Goal: Task Accomplishment & Management: Use online tool/utility

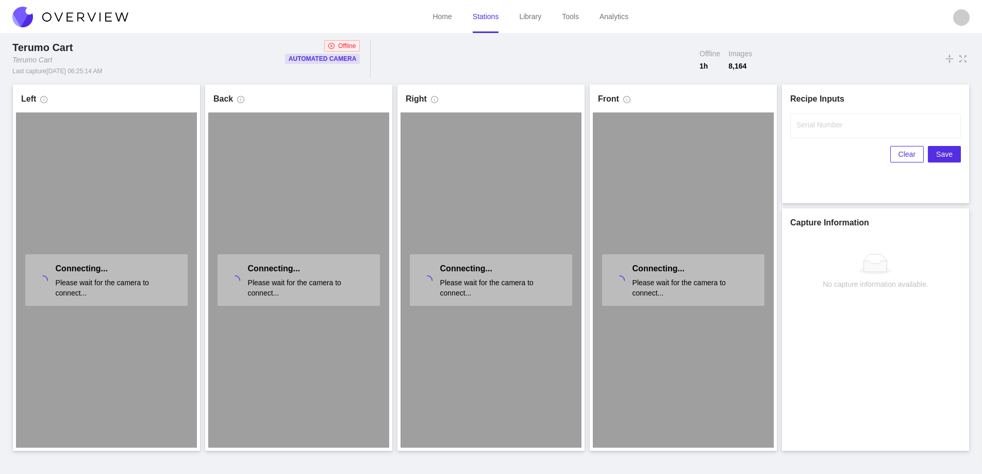
click at [494, 21] on link "Stations" at bounding box center [486, 16] width 26 height 8
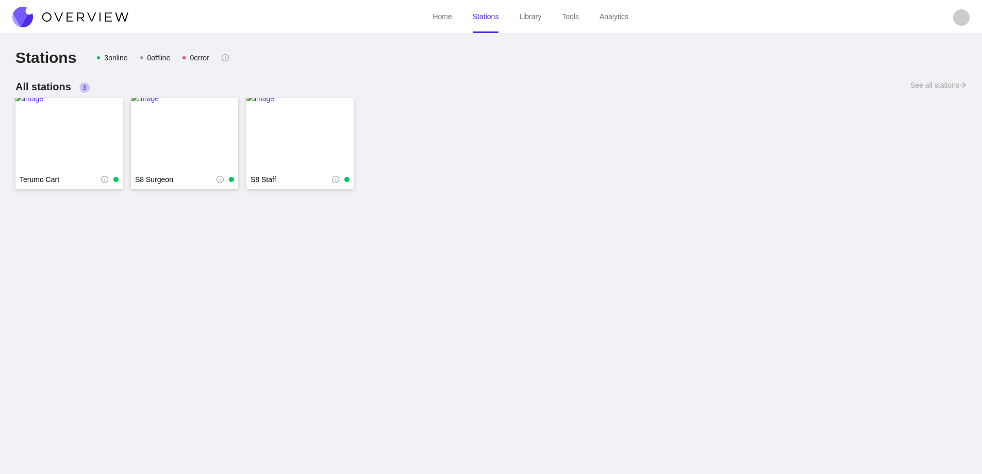
click at [99, 14] on img at bounding box center [70, 17] width 116 height 21
click at [97, 14] on img at bounding box center [70, 17] width 116 height 21
click at [80, 111] on img at bounding box center [68, 134] width 107 height 83
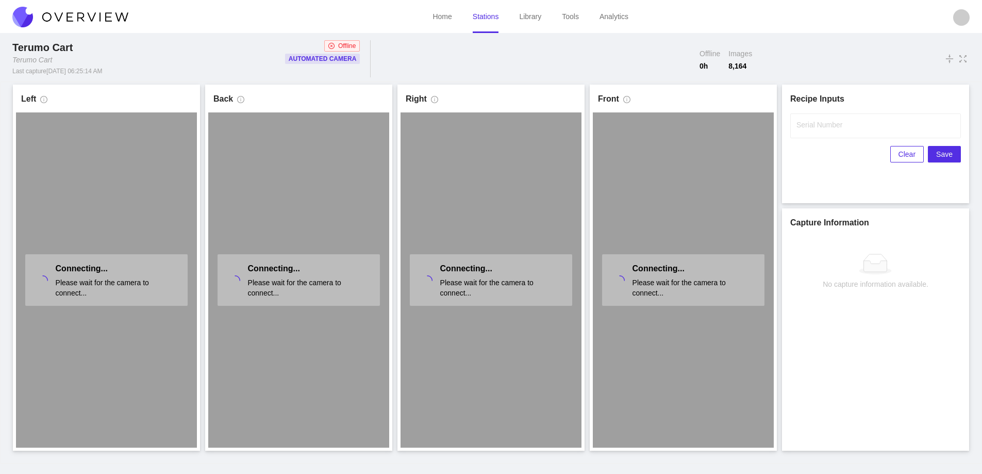
click at [486, 19] on link "Stations" at bounding box center [486, 16] width 26 height 8
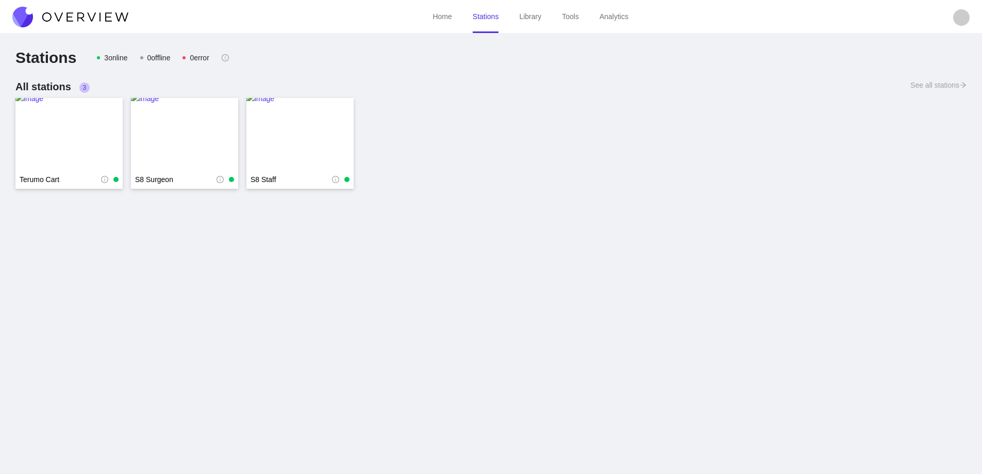
click at [116, 16] on img at bounding box center [70, 17] width 116 height 21
click at [71, 135] on img at bounding box center [68, 134] width 107 height 83
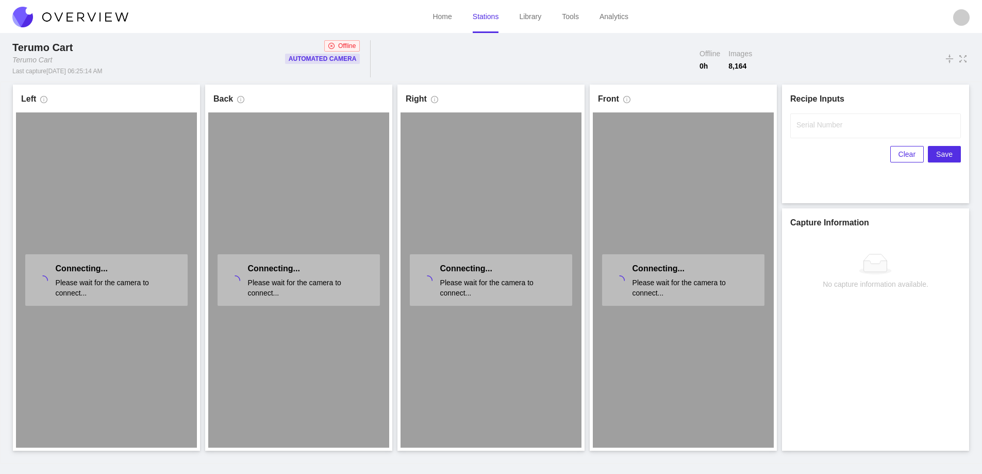
click at [487, 20] on link "Stations" at bounding box center [486, 16] width 26 height 8
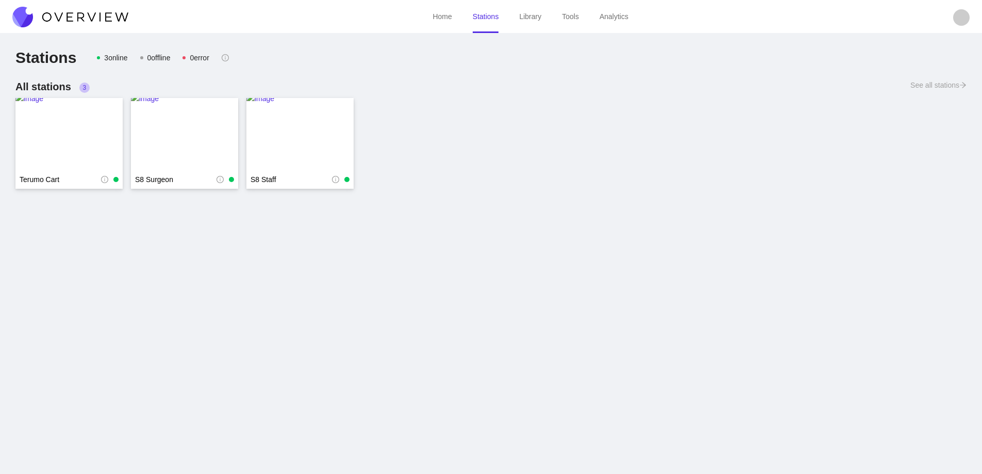
click at [61, 12] on img at bounding box center [70, 17] width 116 height 21
click at [60, 12] on img at bounding box center [70, 17] width 116 height 21
click at [61, 12] on img at bounding box center [70, 17] width 116 height 21
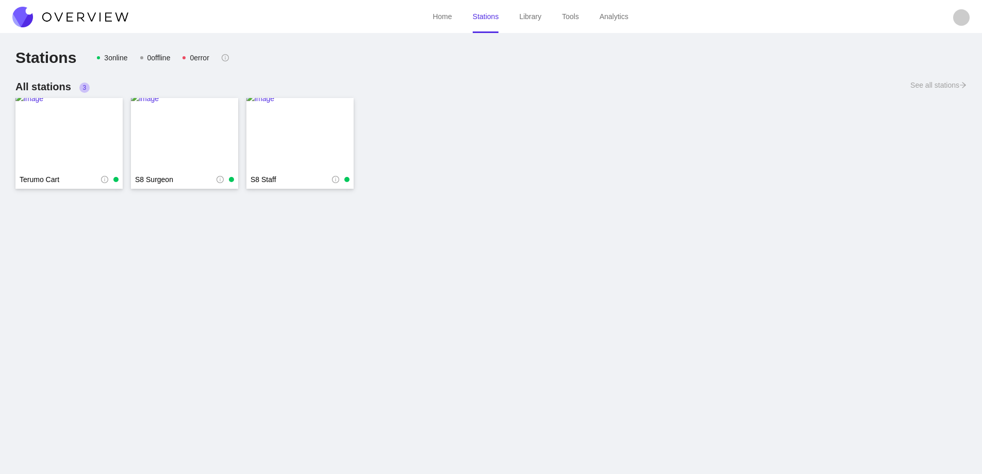
click at [79, 19] on img at bounding box center [70, 17] width 116 height 21
click at [67, 15] on img at bounding box center [70, 17] width 116 height 21
click at [75, 121] on img at bounding box center [68, 134] width 107 height 83
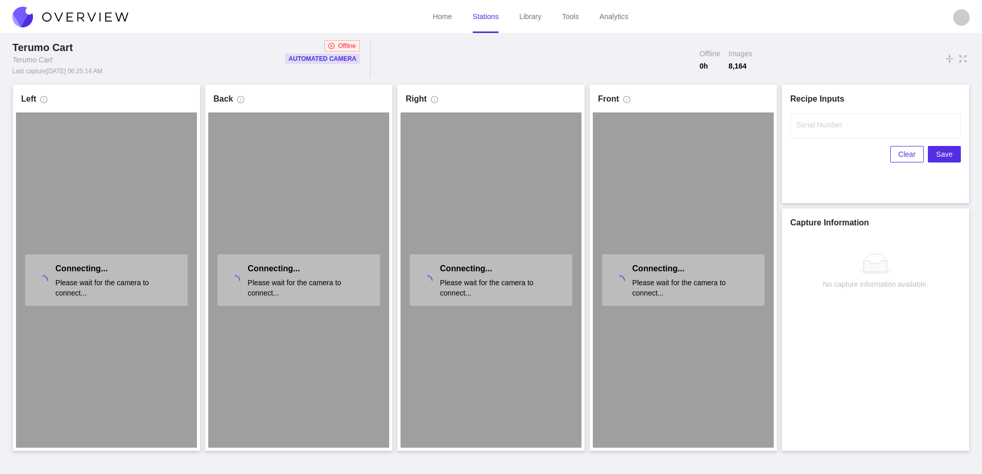
click at [483, 21] on link "Stations" at bounding box center [486, 16] width 26 height 8
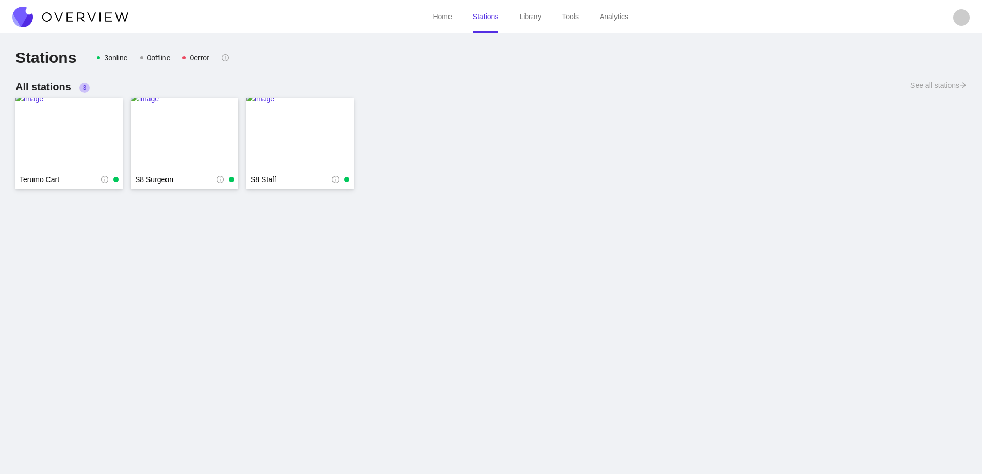
click at [89, 16] on img at bounding box center [70, 17] width 116 height 21
click at [56, 128] on img at bounding box center [68, 134] width 107 height 83
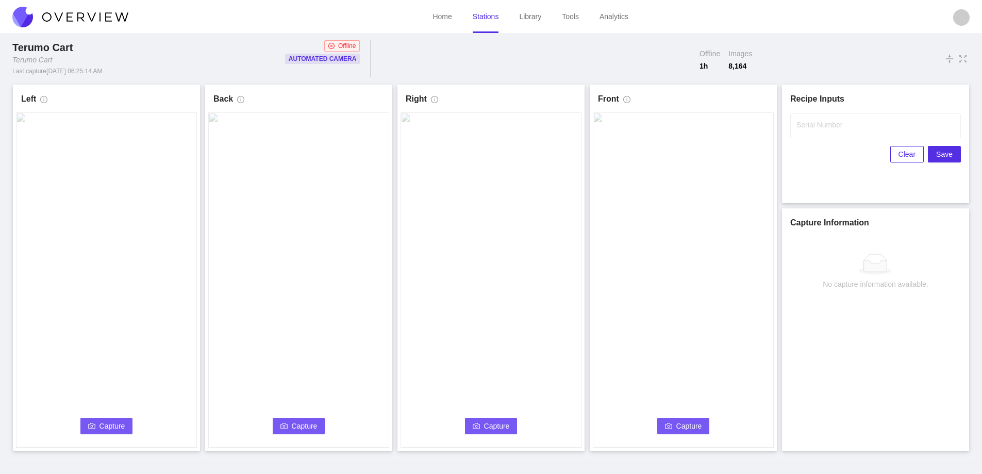
click at [116, 423] on span "Capture" at bounding box center [113, 425] width 26 height 11
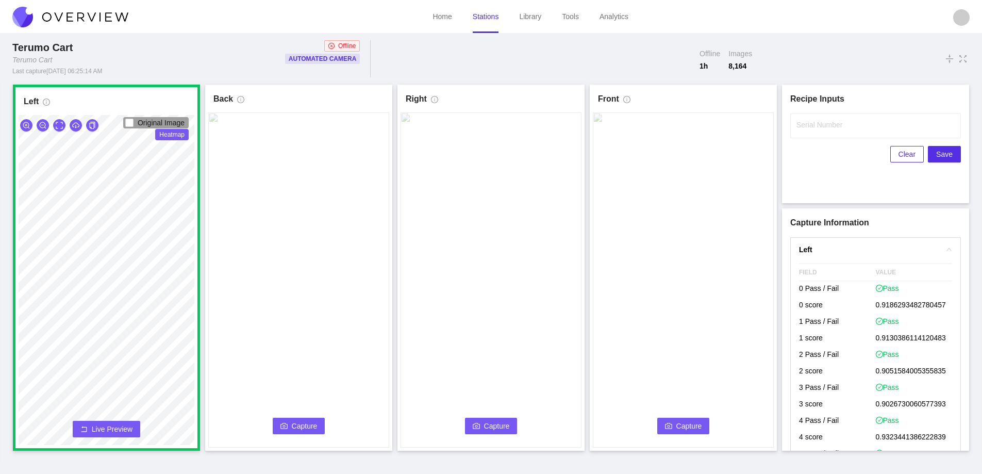
click at [287, 423] on icon "camera" at bounding box center [284, 425] width 7 height 7
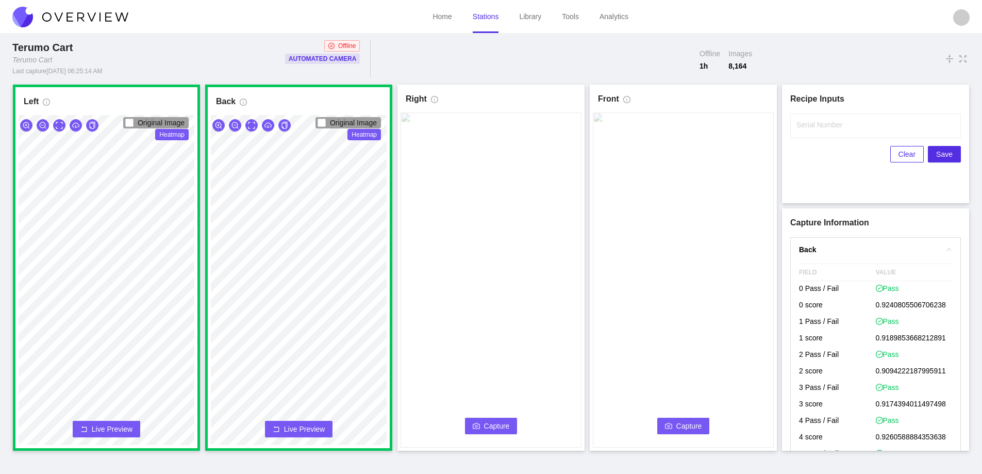
click at [493, 424] on span "Capture" at bounding box center [497, 425] width 26 height 11
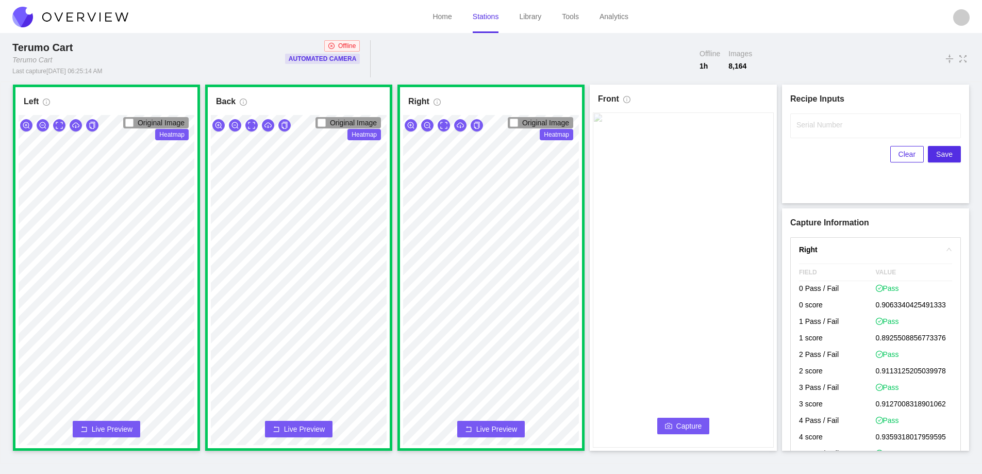
click at [678, 421] on span "Capture" at bounding box center [690, 425] width 26 height 11
click at [819, 128] on label "Serial Number" at bounding box center [820, 125] width 46 height 10
click at [819, 128] on input "Serial Number" at bounding box center [875, 125] width 171 height 25
type input "1"
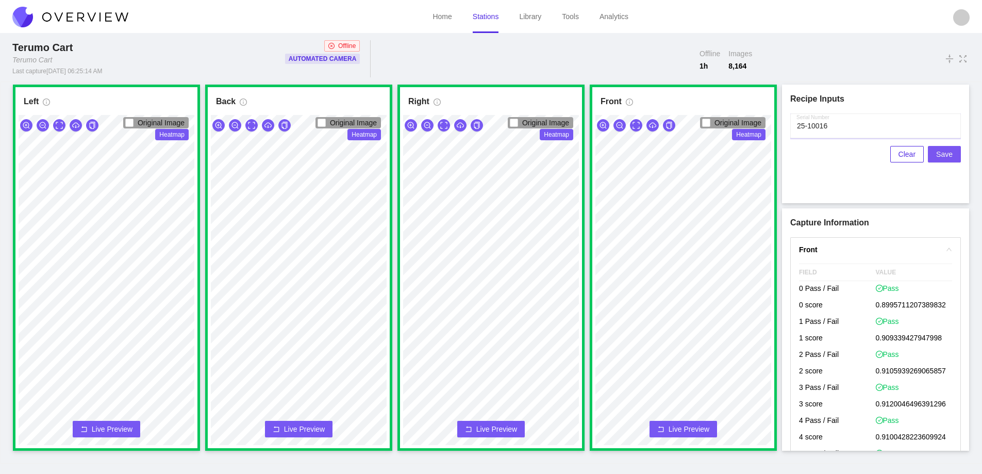
type input "25-10016"
click at [943, 154] on span "Save" at bounding box center [944, 154] width 17 height 11
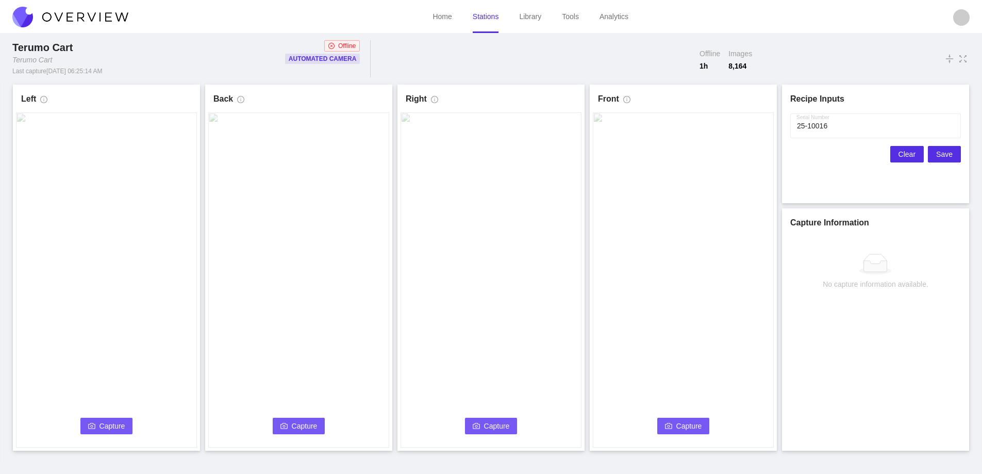
click at [904, 154] on span "Clear" at bounding box center [907, 154] width 17 height 11
